Goal: Use online tool/utility: Utilize a website feature to perform a specific function

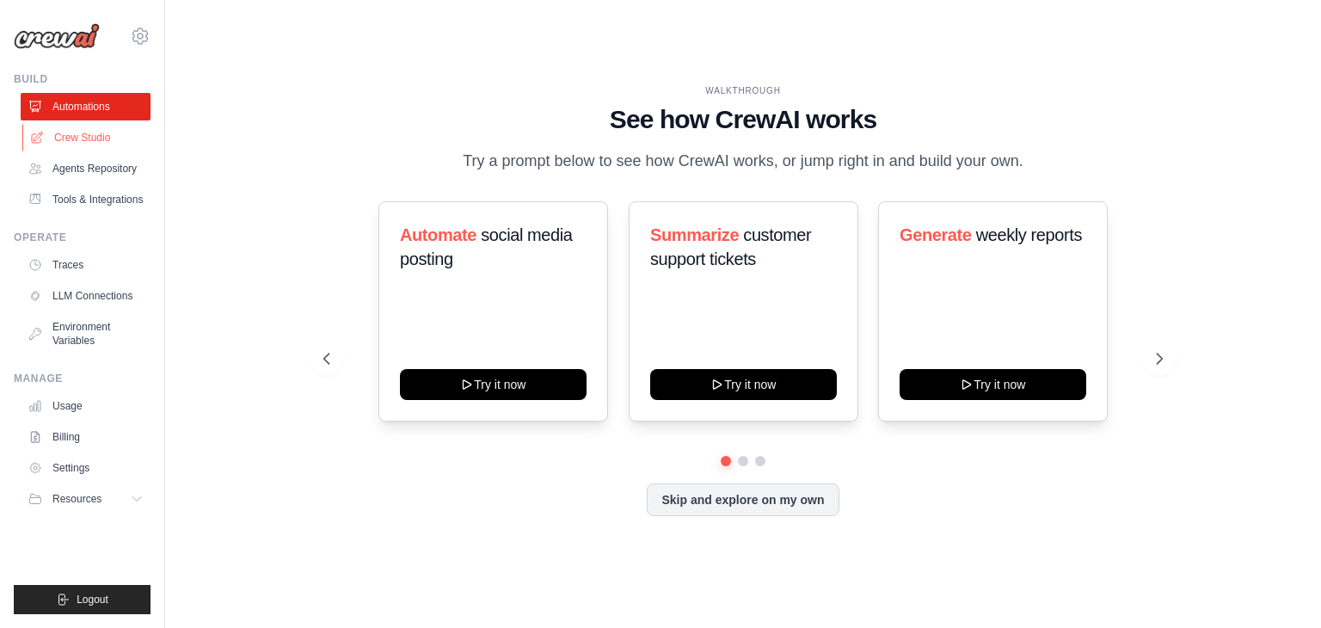
click at [76, 139] on link "Crew Studio" at bounding box center [87, 138] width 130 height 28
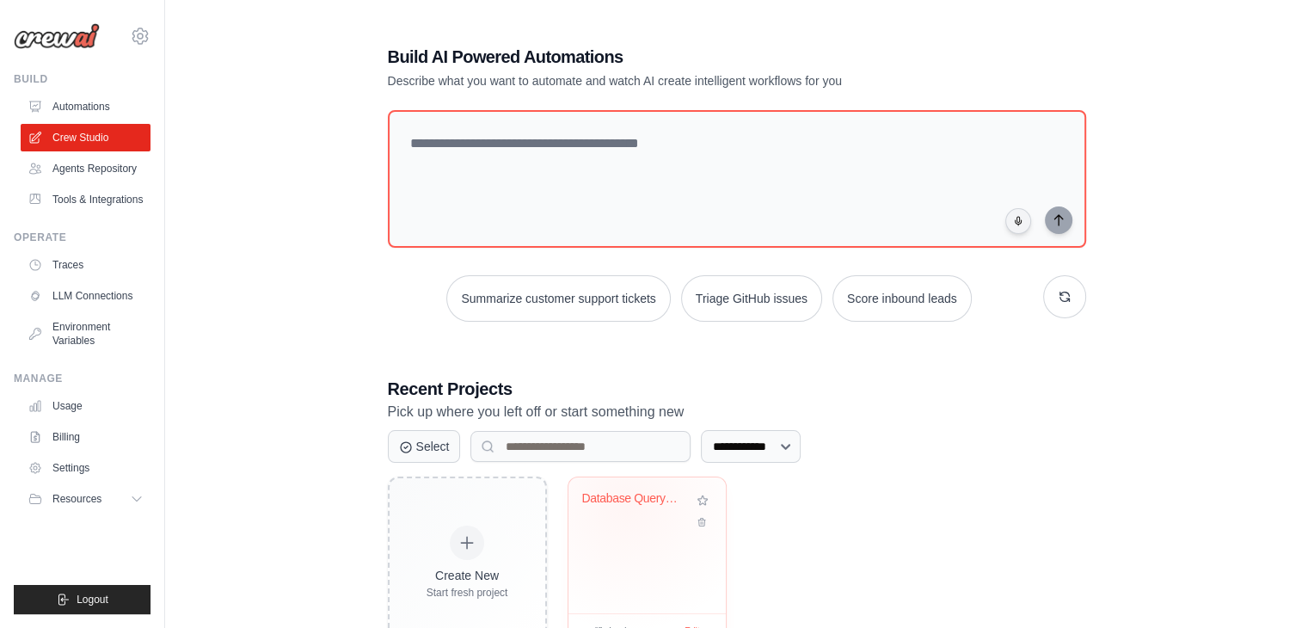
click at [627, 503] on div "Database Query Priority Response Sy..." at bounding box center [634, 502] width 104 height 22
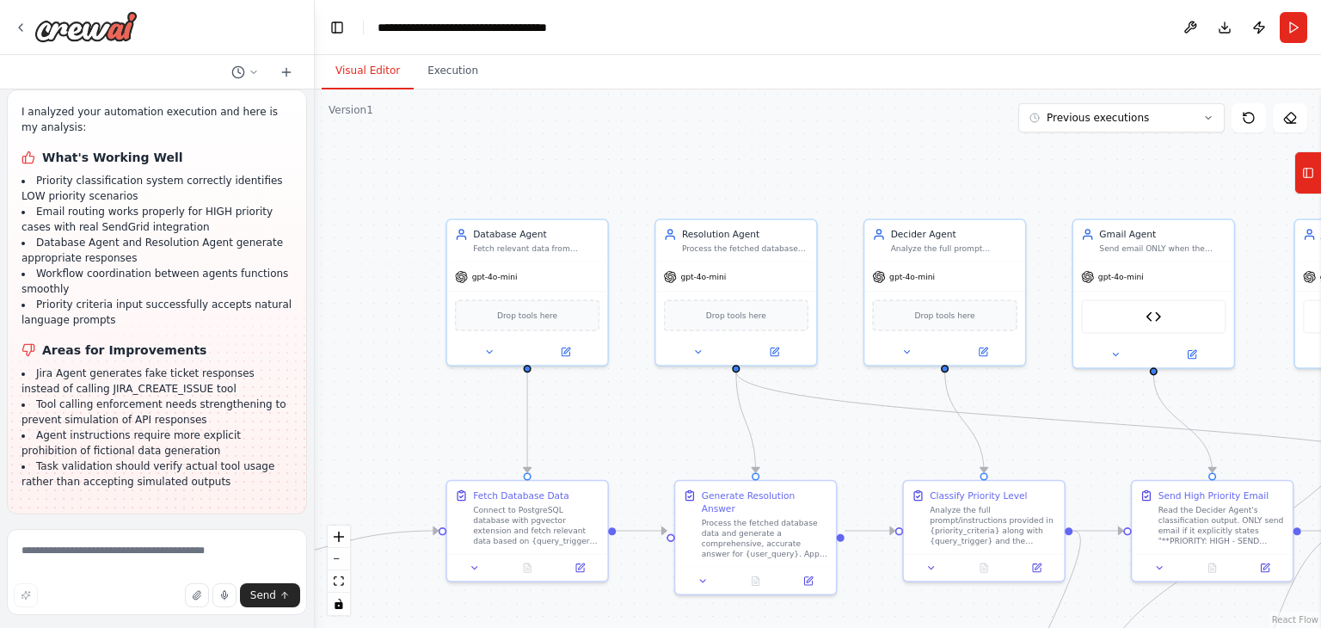
scroll to position [42060, 0]
